Goal: Transaction & Acquisition: Purchase product/service

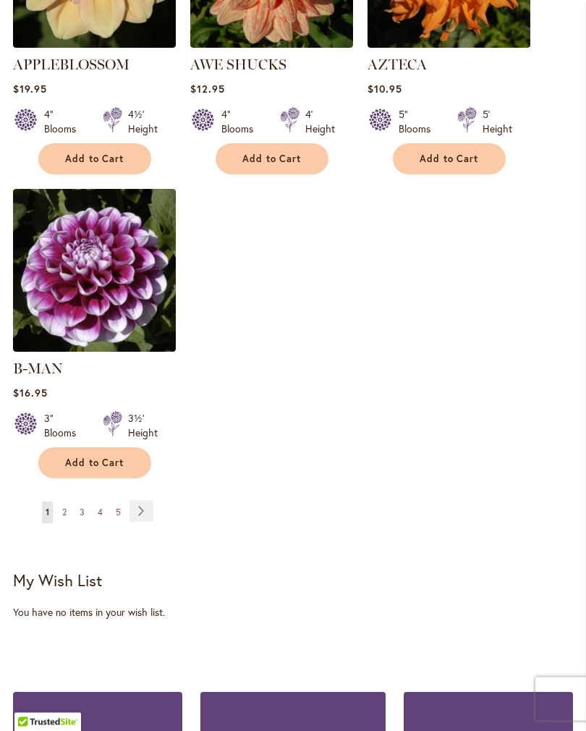
scroll to position [1941, 0]
click at [143, 500] on link "Page Next" at bounding box center [141, 511] width 24 height 22
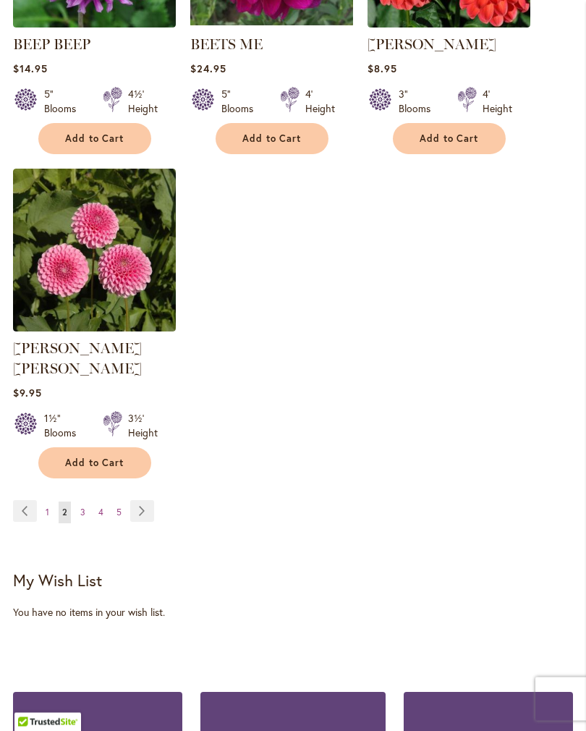
scroll to position [1941, 0]
click at [145, 501] on link "Page Next" at bounding box center [142, 511] width 24 height 22
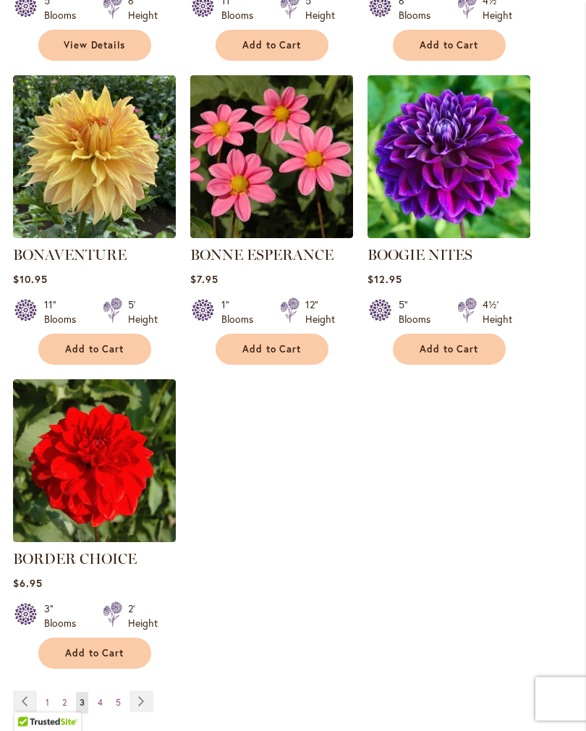
scroll to position [1732, 0]
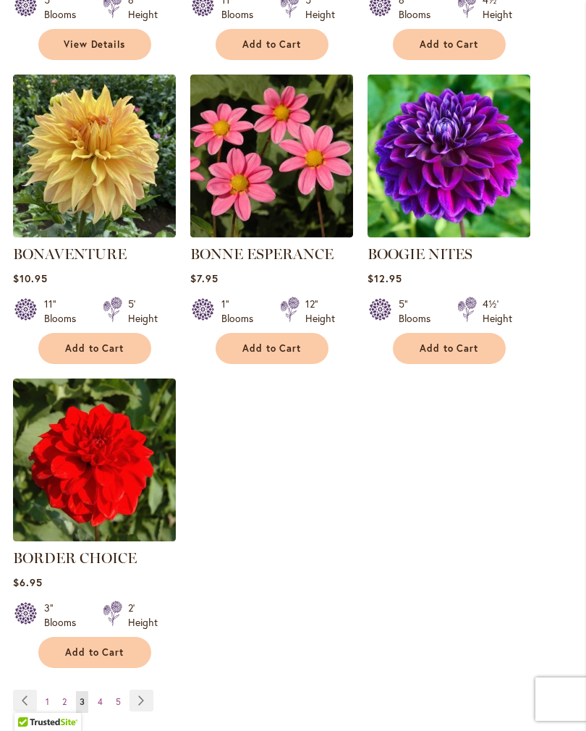
click at [143, 709] on link "Page Next" at bounding box center [141, 700] width 24 height 22
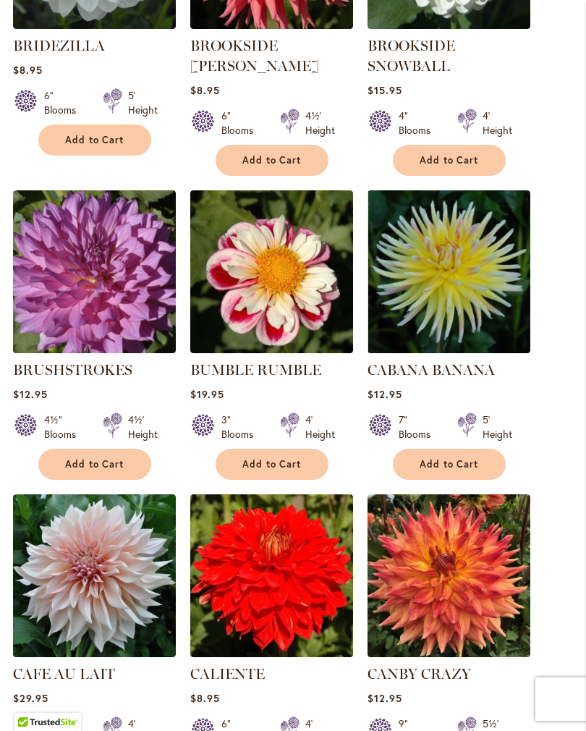
scroll to position [1015, 0]
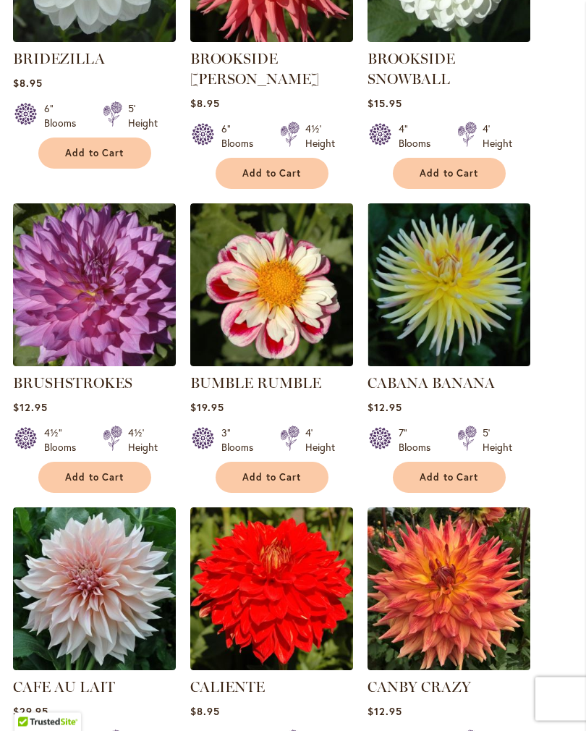
click at [278, 303] on img at bounding box center [271, 285] width 163 height 163
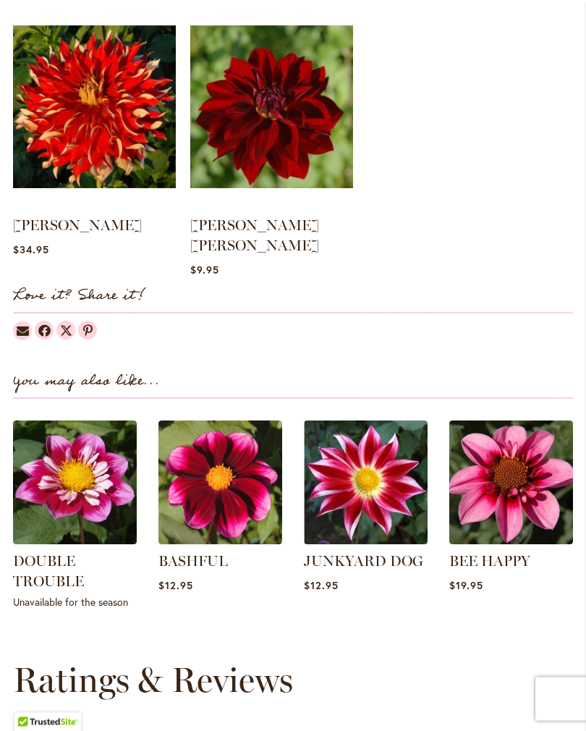
scroll to position [1377, 0]
click at [511, 485] on img at bounding box center [511, 482] width 124 height 124
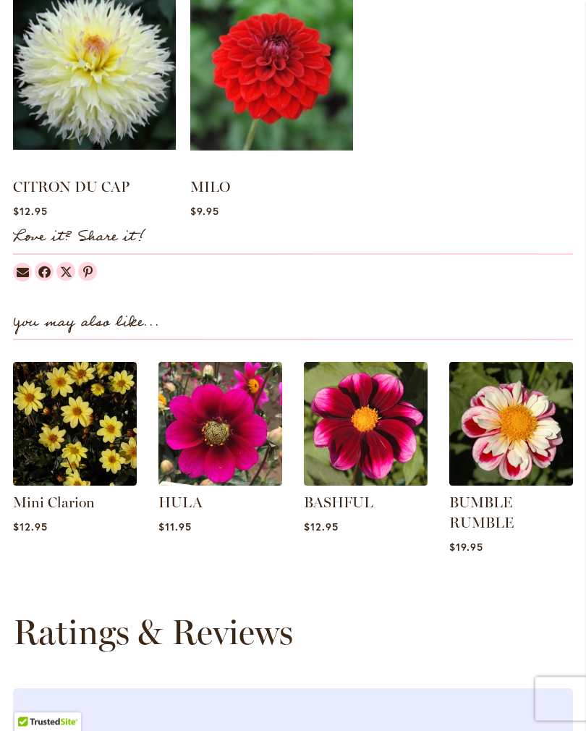
scroll to position [1399, 0]
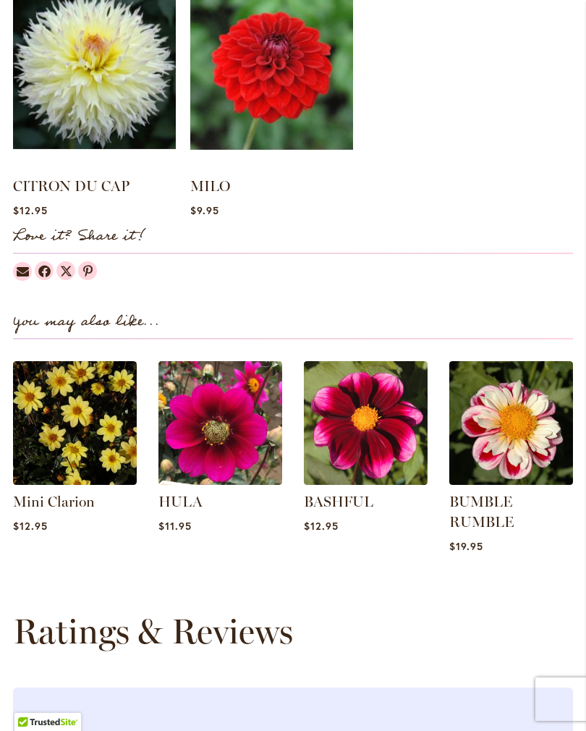
click at [378, 437] on img at bounding box center [366, 423] width 124 height 124
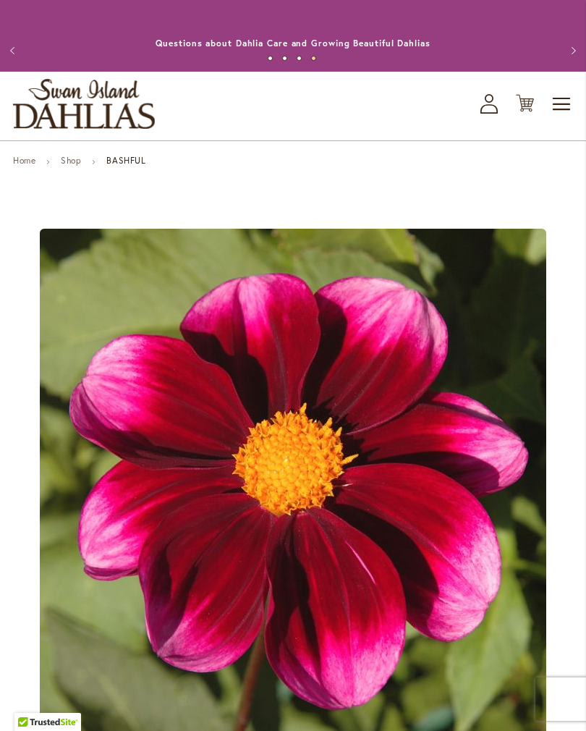
click at [77, 166] on link "Shop" at bounding box center [71, 160] width 20 height 11
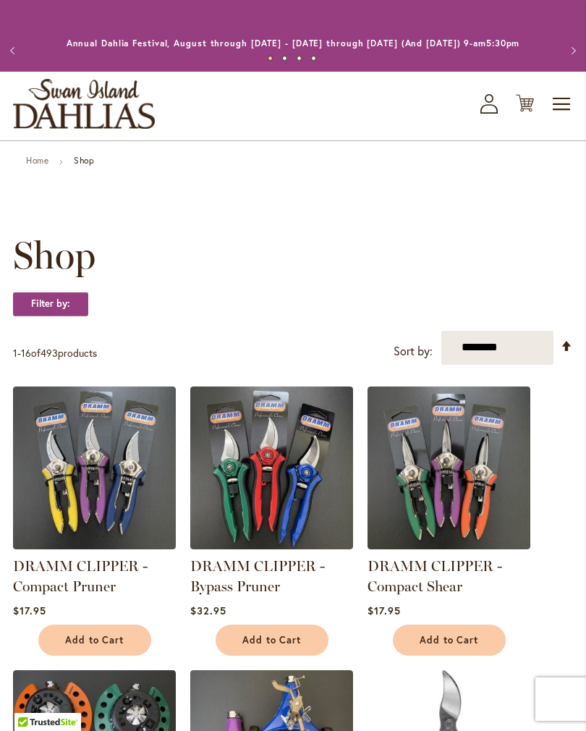
click at [567, 354] on link "Set Descending Direction" at bounding box center [567, 346] width 12 height 17
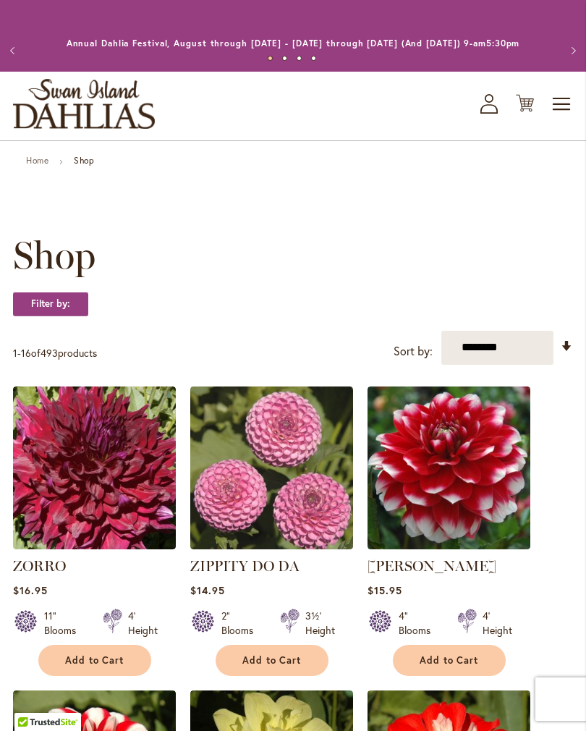
click at [495, 364] on select "**********" at bounding box center [497, 348] width 112 height 34
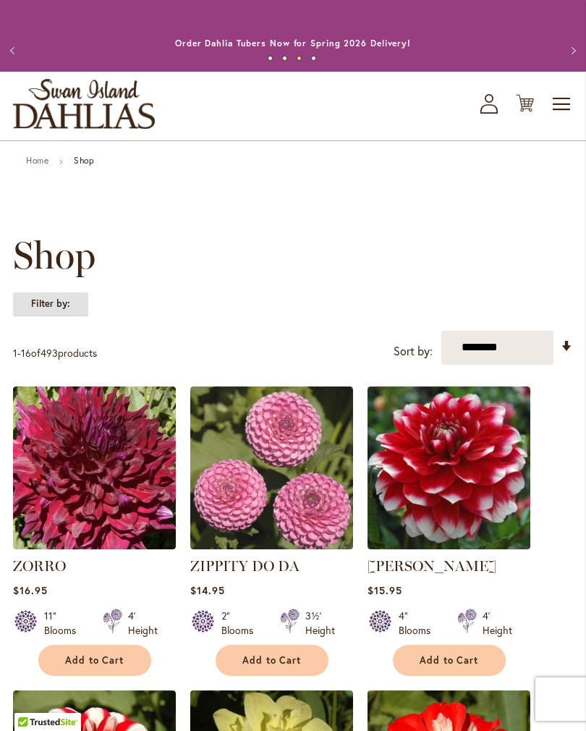
click at [61, 314] on strong "Filter by:" at bounding box center [50, 304] width 75 height 25
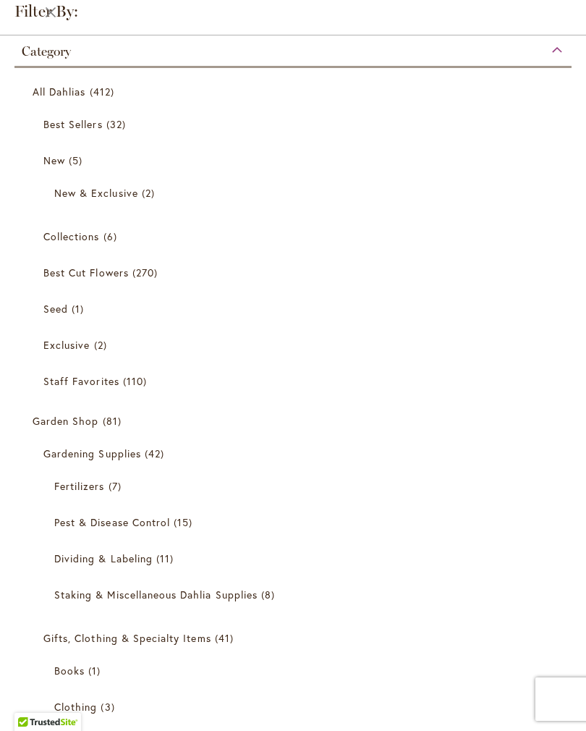
click at [67, 239] on span "Collections" at bounding box center [71, 236] width 56 height 14
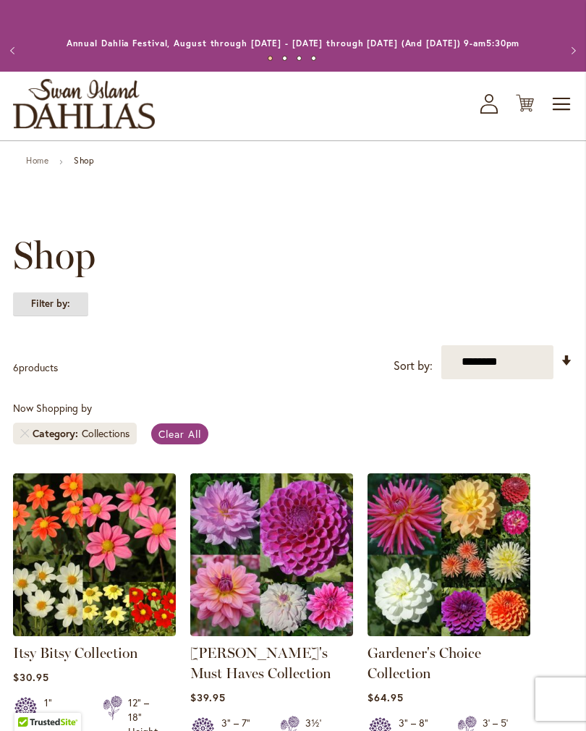
click at [64, 315] on strong "Filter by:" at bounding box center [50, 304] width 75 height 25
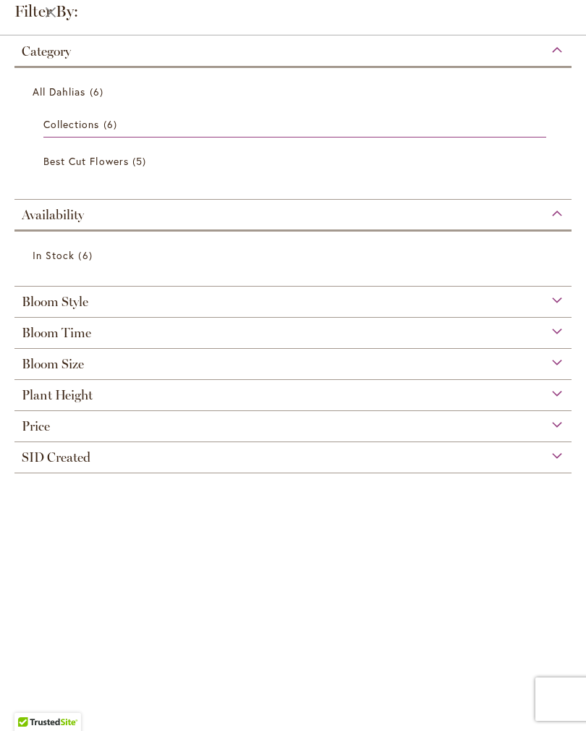
click at [554, 361] on div "Bloom Size" at bounding box center [292, 360] width 557 height 23
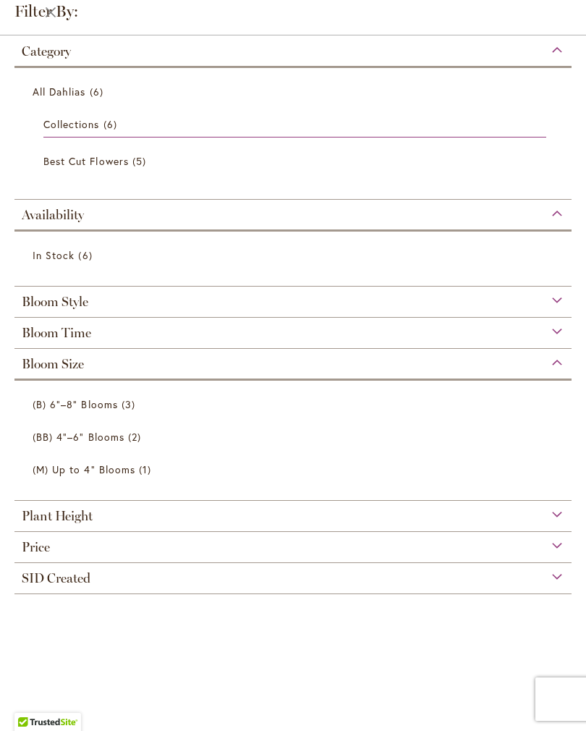
click at [570, 365] on div "Bloom Size" at bounding box center [292, 360] width 557 height 23
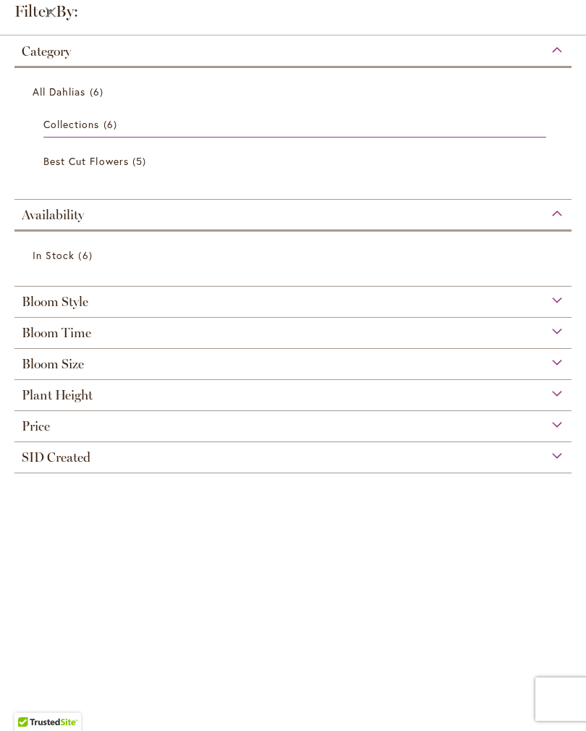
click at [551, 297] on div "Bloom Style" at bounding box center [292, 297] width 557 height 23
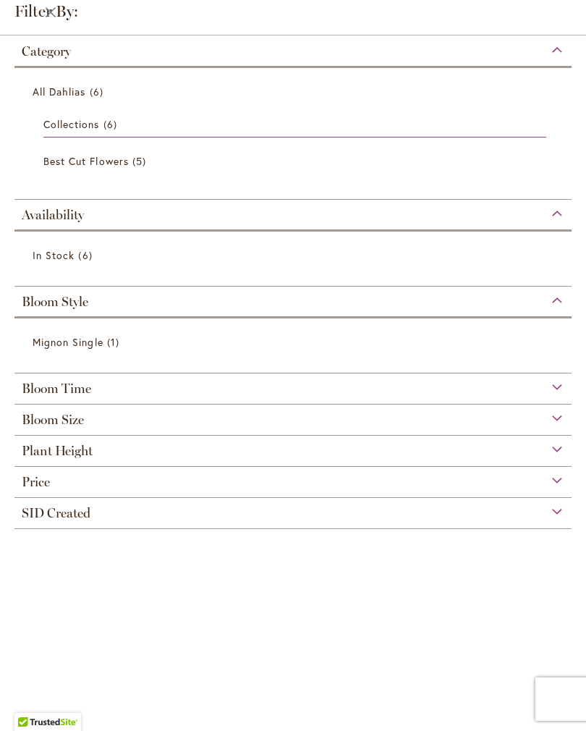
click at [558, 302] on div "Bloom Style" at bounding box center [292, 297] width 557 height 23
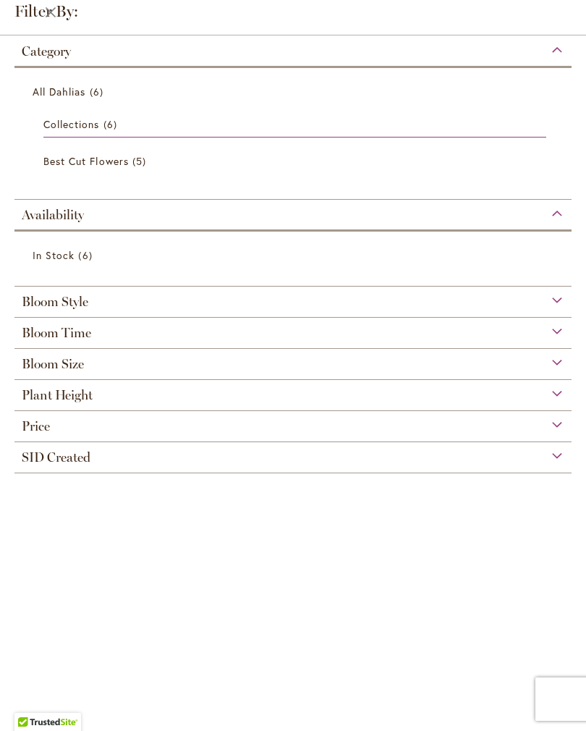
click at [67, 89] on span "All Dahlias" at bounding box center [60, 92] width 54 height 14
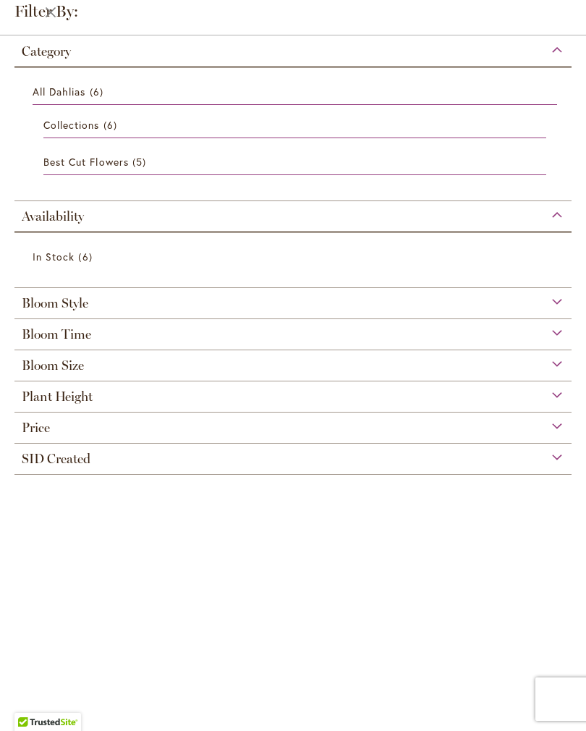
click at [74, 98] on span "All Dahlias" at bounding box center [60, 92] width 54 height 14
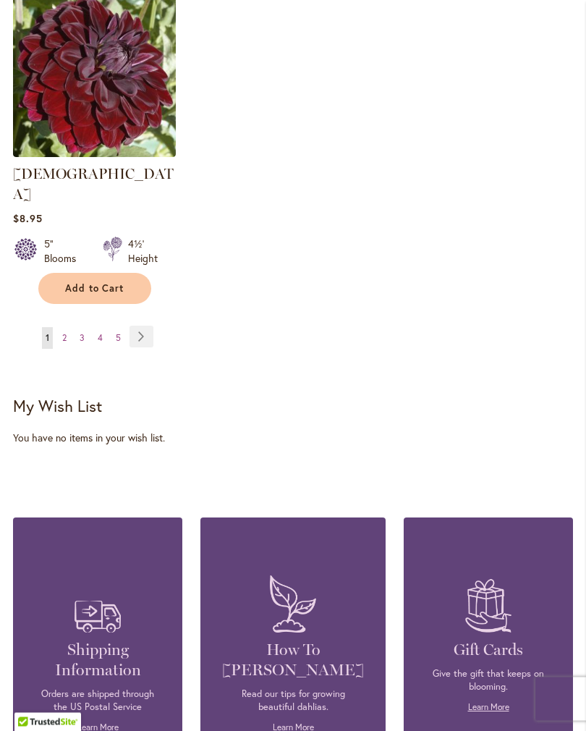
scroll to position [2001, 0]
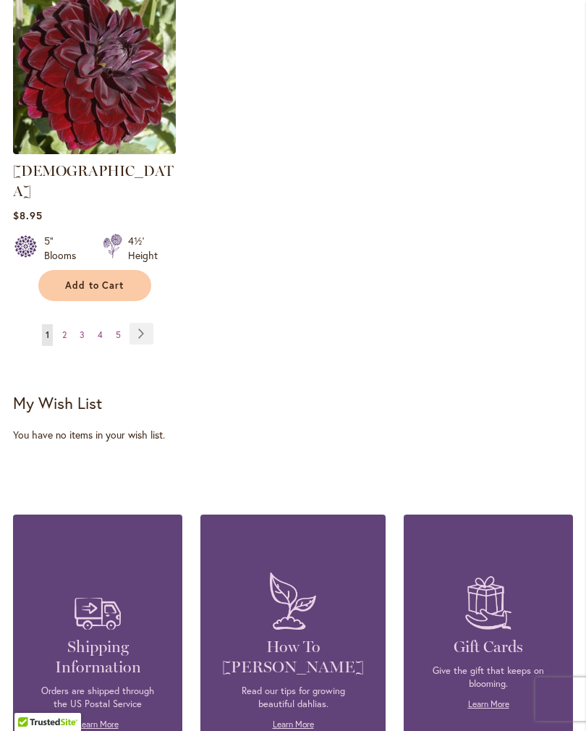
click at [140, 323] on link "Page Next" at bounding box center [141, 334] width 24 height 22
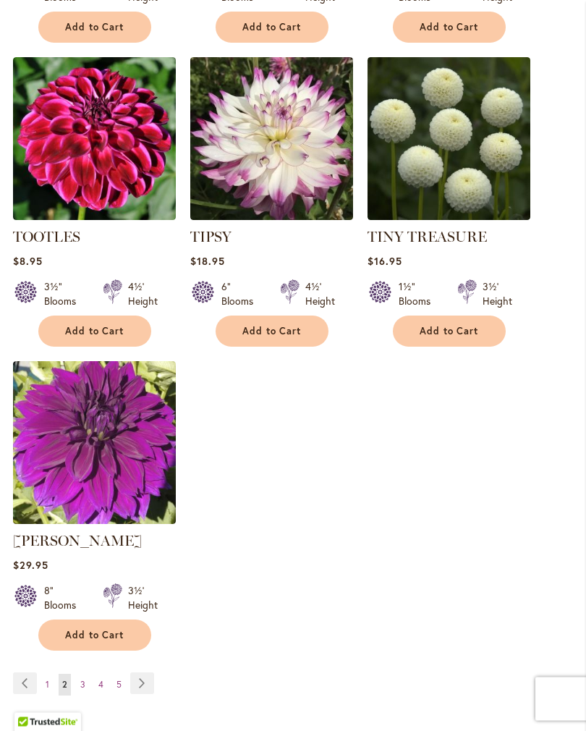
scroll to position [1632, 0]
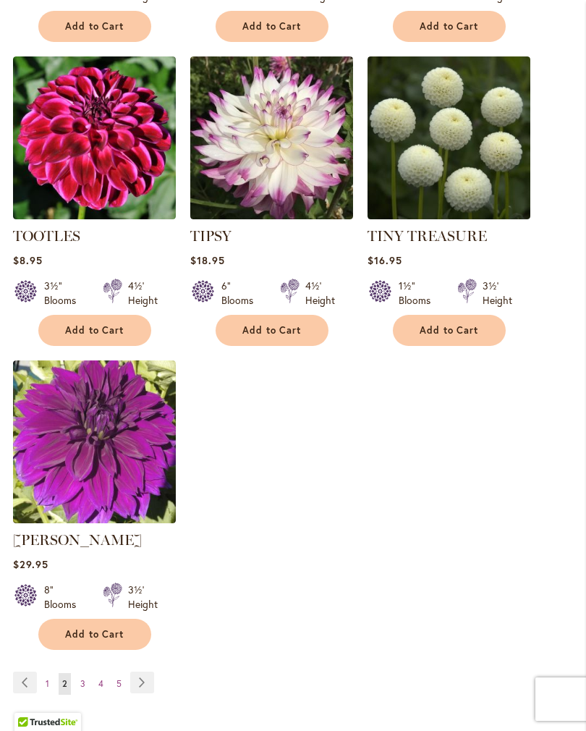
click at [475, 185] on img at bounding box center [448, 137] width 163 height 163
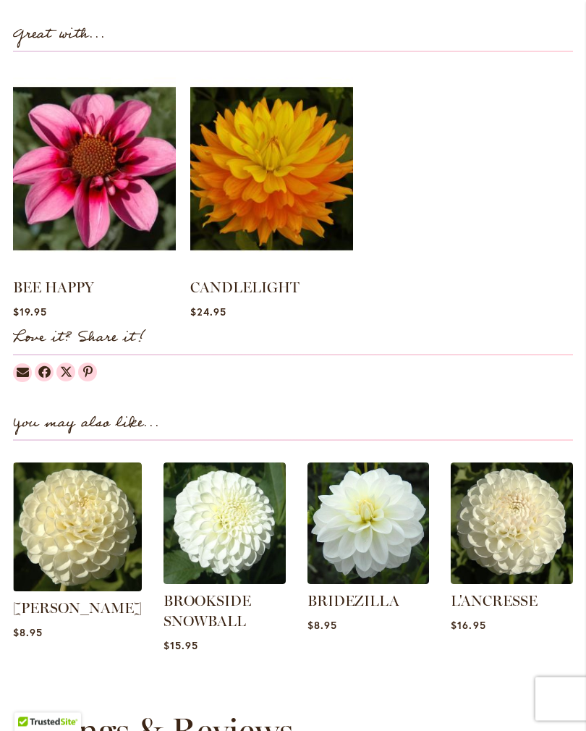
scroll to position [1254, 0]
